Goal: Task Accomplishment & Management: Manage account settings

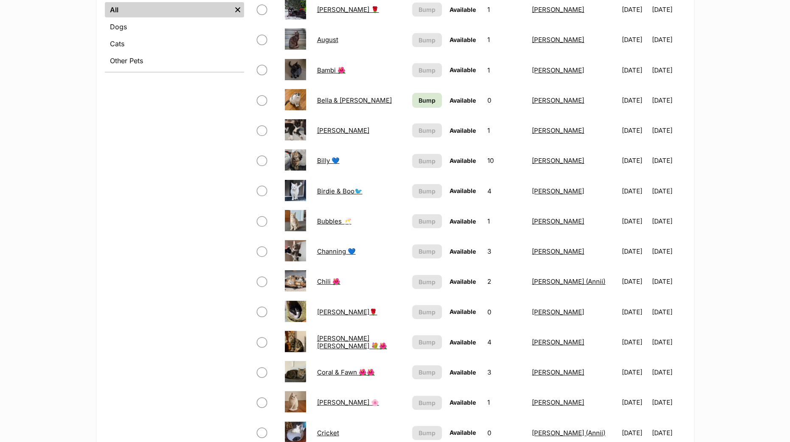
scroll to position [424, 0]
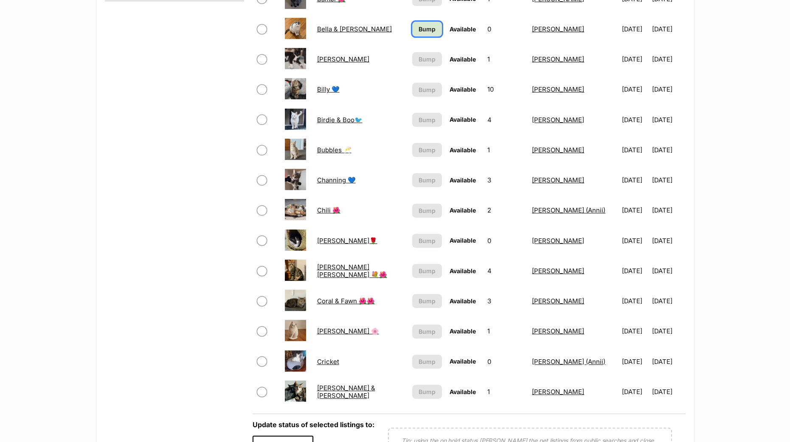
click at [412, 34] on link "Bump" at bounding box center [427, 29] width 30 height 15
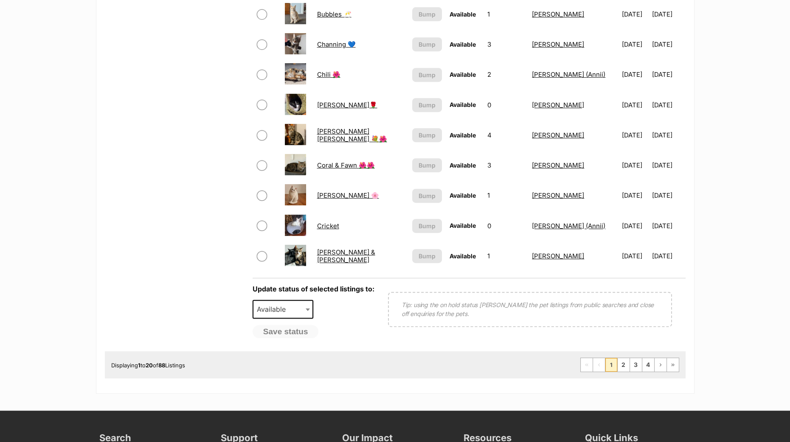
scroll to position [637, 0]
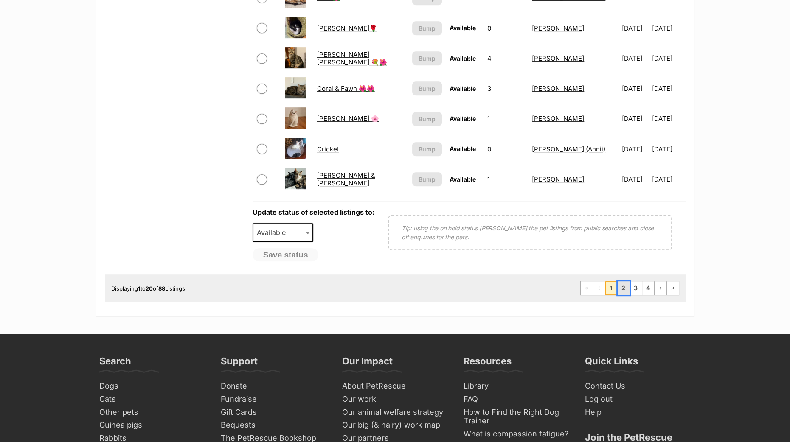
click at [622, 294] on link "2" at bounding box center [624, 288] width 12 height 14
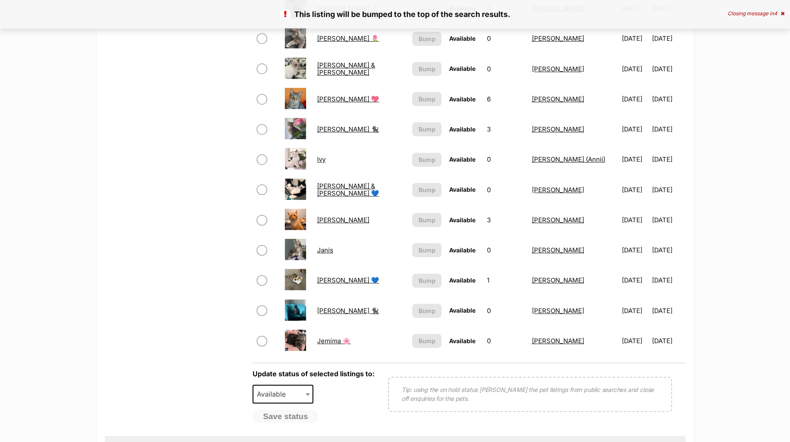
scroll to position [531, 0]
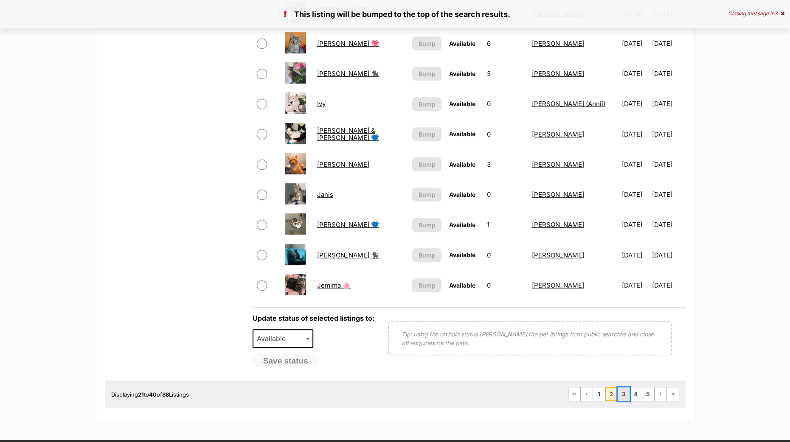
click at [621, 396] on link "3" at bounding box center [624, 395] width 12 height 14
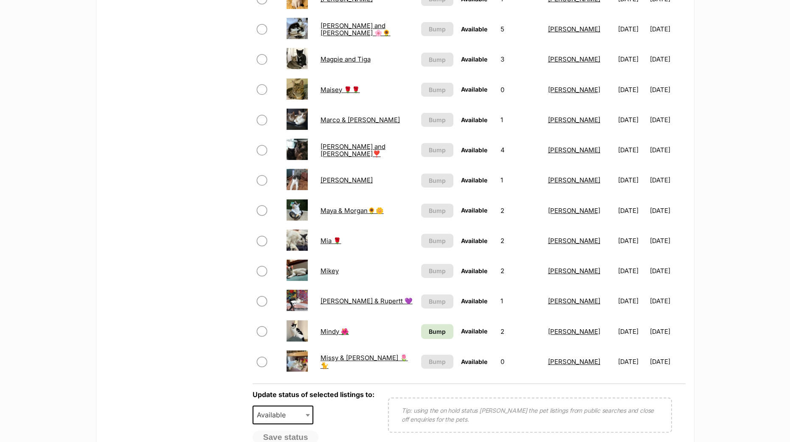
scroll to position [531, 0]
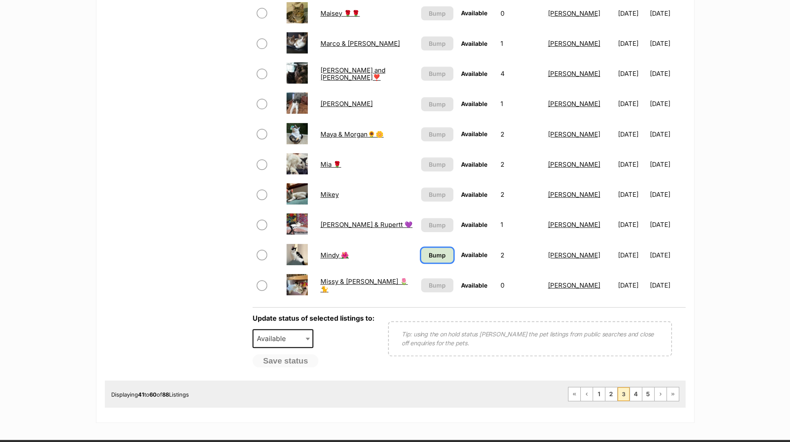
click at [433, 256] on span "Bump" at bounding box center [437, 255] width 17 height 9
click at [637, 399] on link "4" at bounding box center [636, 395] width 12 height 14
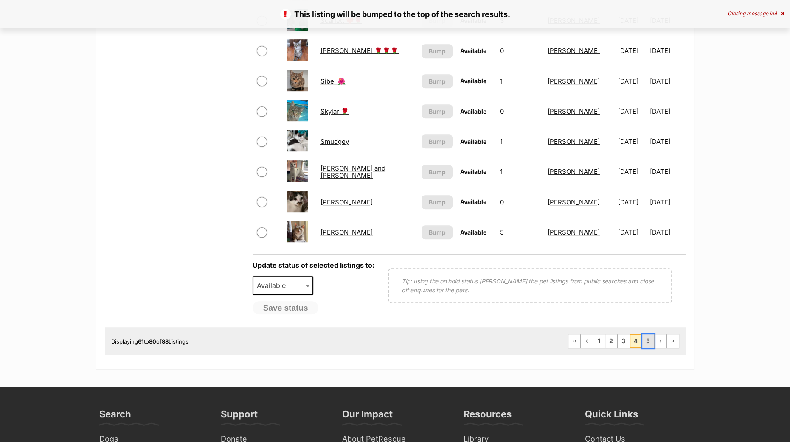
click at [645, 344] on link "5" at bounding box center [648, 341] width 12 height 14
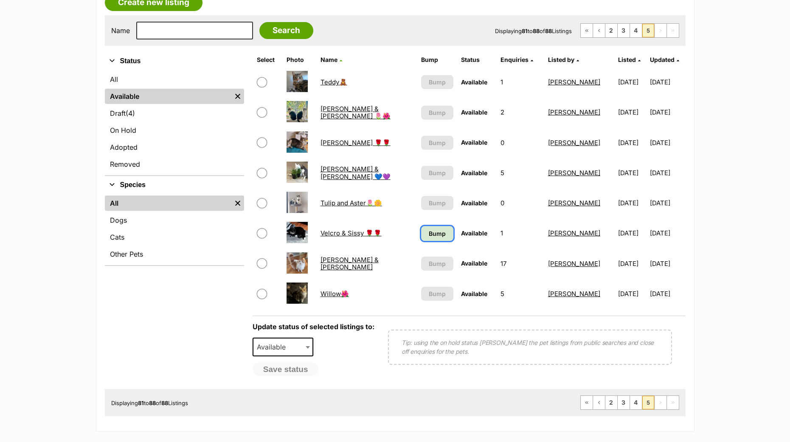
click at [429, 232] on span "Bump" at bounding box center [437, 233] width 17 height 9
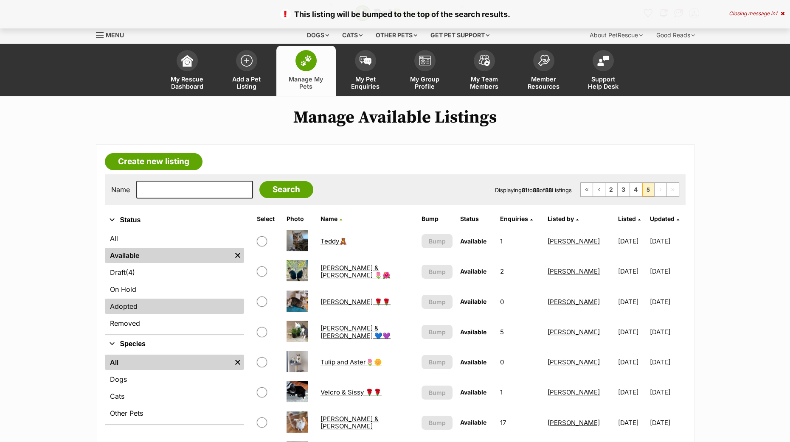
click at [129, 308] on link "Adopted" at bounding box center [174, 306] width 139 height 15
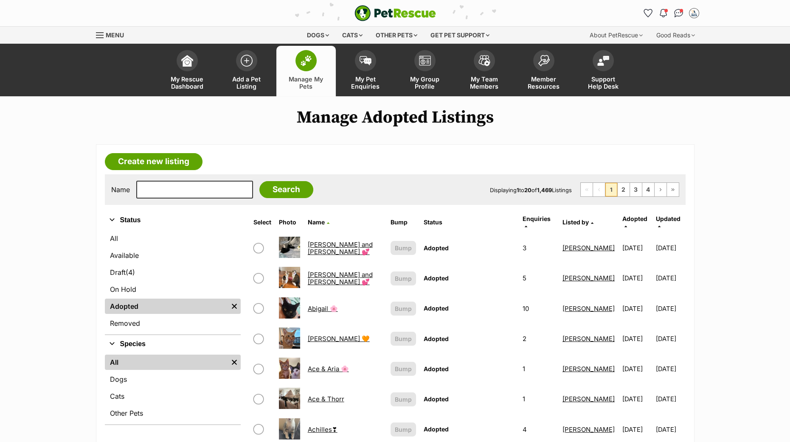
click at [631, 218] on span "Adopted" at bounding box center [634, 218] width 25 height 7
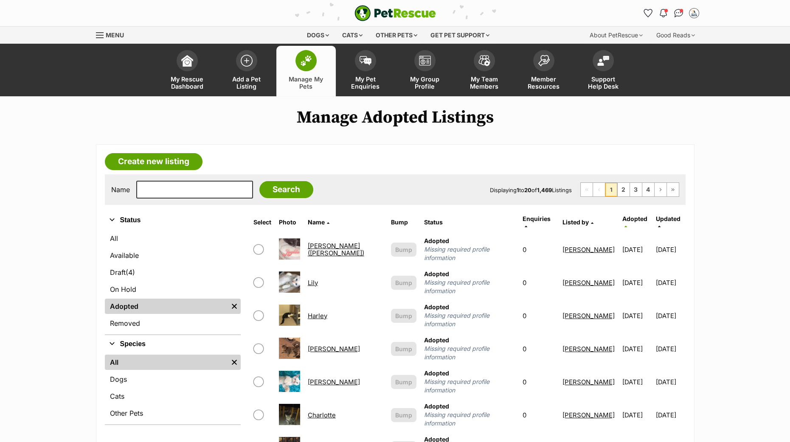
click at [627, 224] on icon at bounding box center [625, 226] width 3 height 5
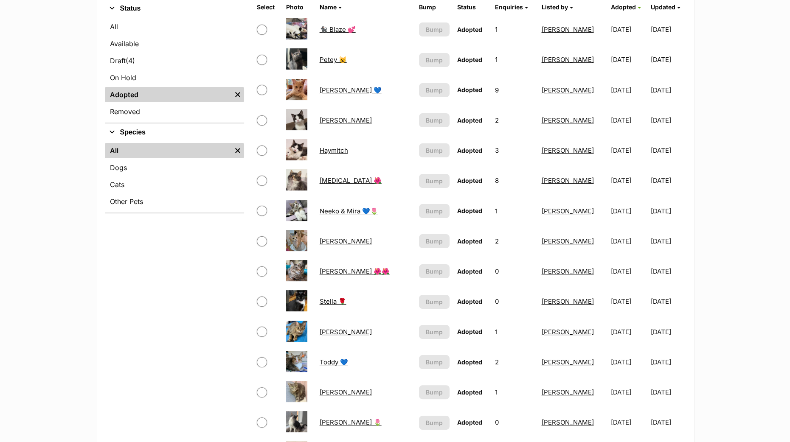
scroll to position [106, 0]
